Goal: Information Seeking & Learning: Learn about a topic

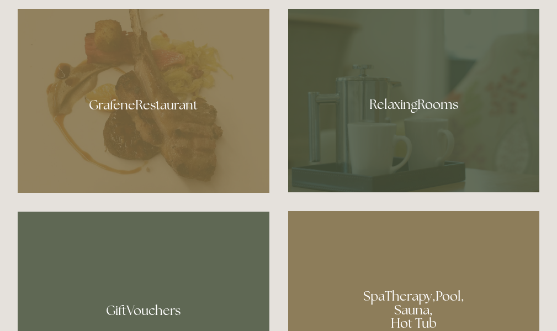
scroll to position [607, 0]
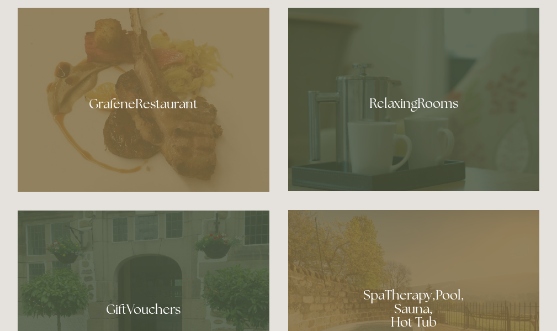
click at [388, 163] on div at bounding box center [414, 99] width 252 height 183
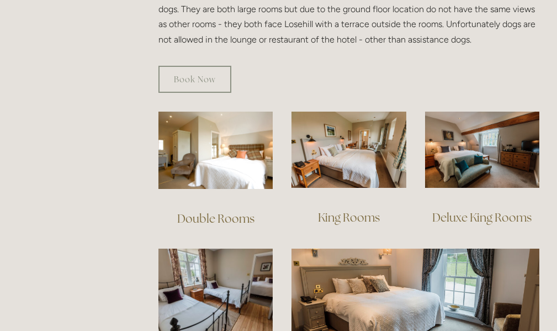
scroll to position [662, 0]
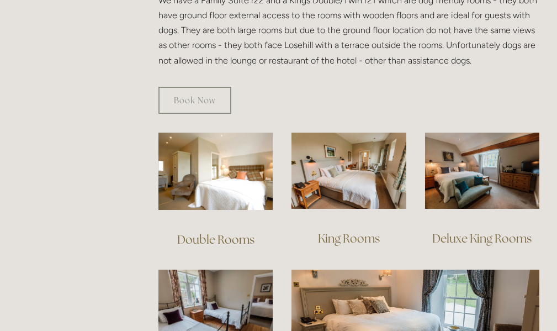
click at [476, 231] on link "Deluxe King Rooms" at bounding box center [481, 238] width 99 height 15
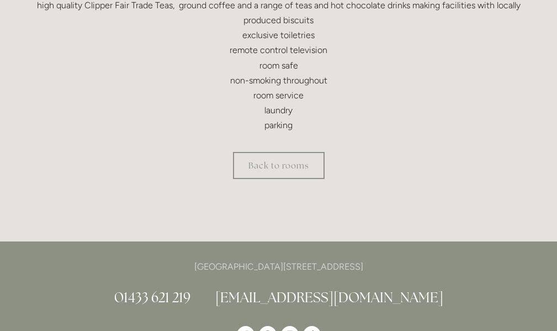
scroll to position [497, 0]
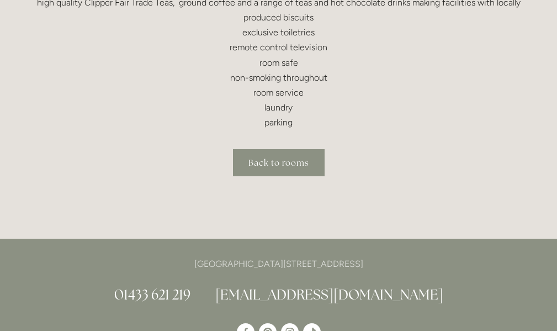
click at [304, 167] on link "Back to rooms" at bounding box center [279, 162] width 92 height 27
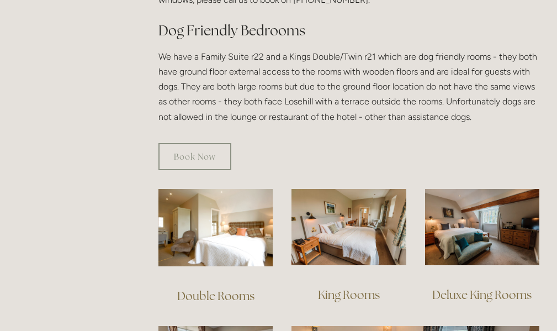
scroll to position [607, 0]
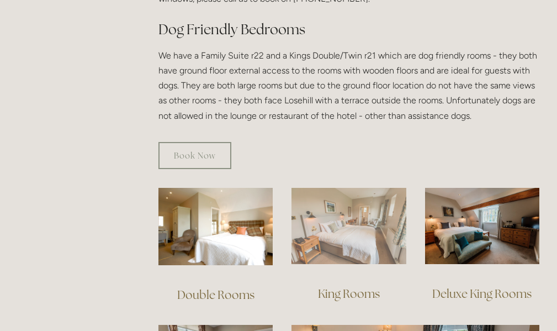
click at [356, 233] on img at bounding box center [348, 226] width 114 height 76
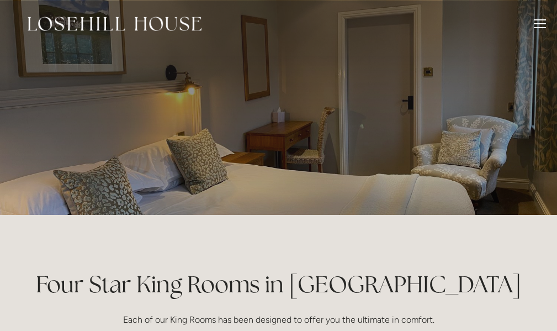
click at [542, 24] on div at bounding box center [540, 25] width 12 height 12
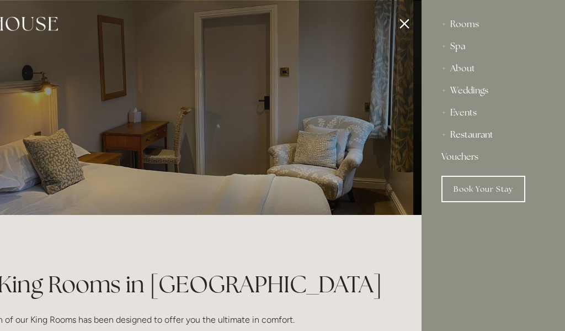
click at [466, 134] on div "Restaurant" at bounding box center [494, 135] width 104 height 22
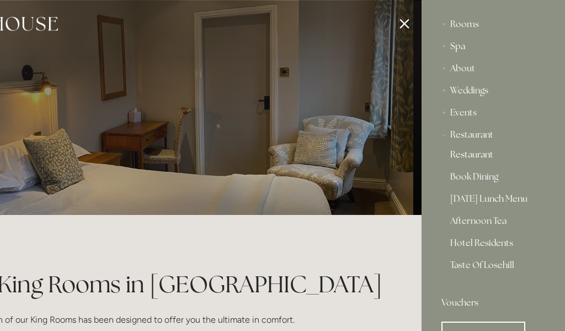
click at [466, 153] on link "Restaurant" at bounding box center [493, 156] width 86 height 13
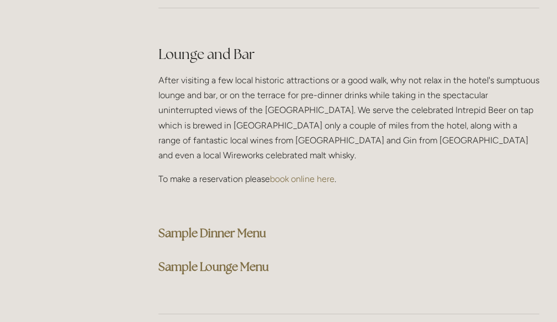
scroll to position [2760, 0]
click at [258, 225] on strong "Sample Dinner Menu" at bounding box center [212, 232] width 108 height 15
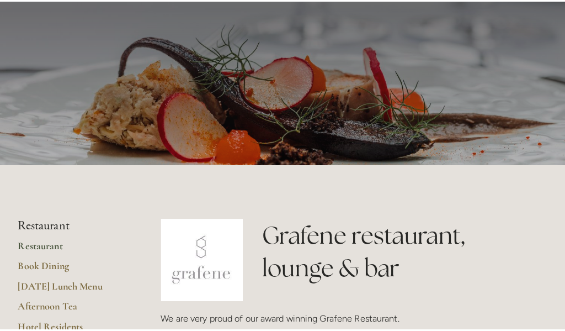
scroll to position [0, 0]
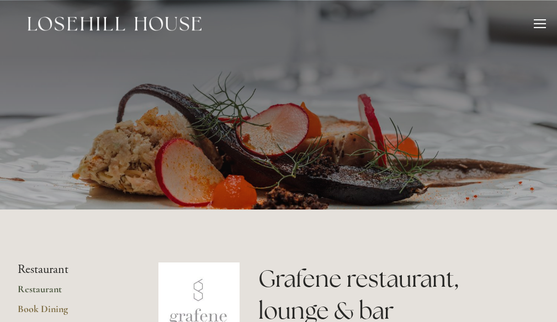
click at [540, 23] on div at bounding box center [540, 23] width 12 height 1
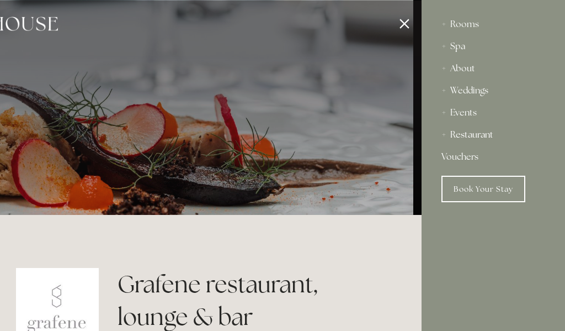
click at [462, 65] on div "About" at bounding box center [494, 68] width 104 height 22
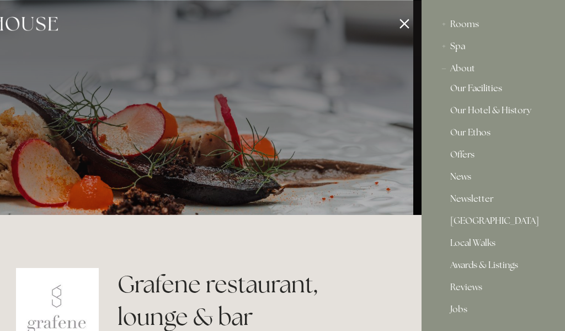
click at [472, 91] on link "Our Facilities" at bounding box center [493, 90] width 86 height 13
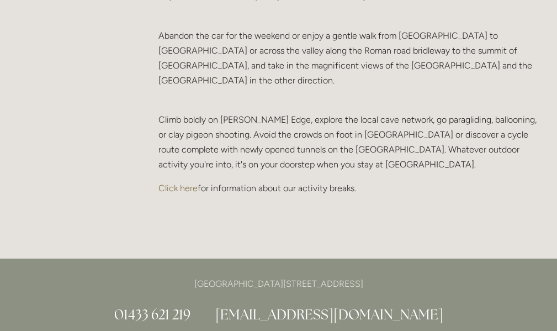
scroll to position [2374, 0]
